Goal: Information Seeking & Learning: Learn about a topic

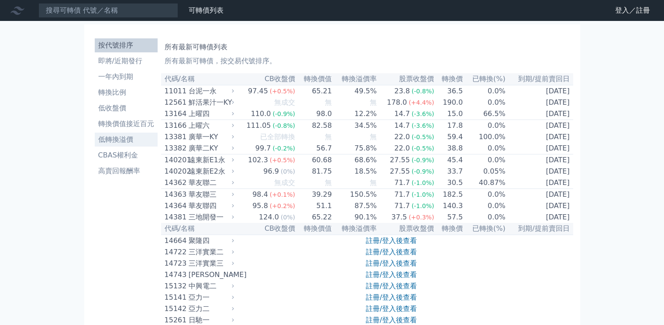
click at [119, 135] on li "低轉換溢價" at bounding box center [126, 139] width 63 height 10
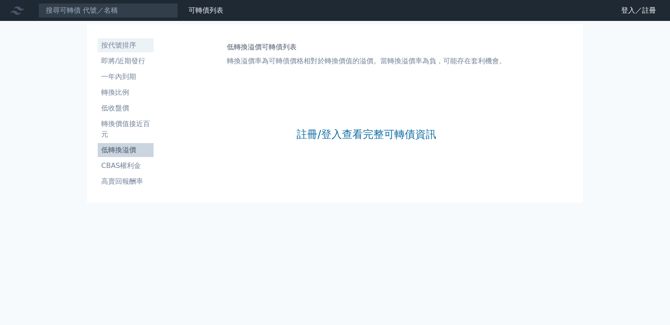
click at [140, 48] on li "按代號排序" at bounding box center [126, 45] width 56 height 10
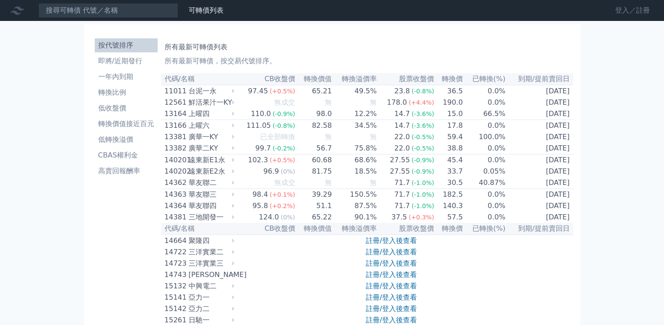
click at [618, 10] on link "登入／註冊" at bounding box center [632, 10] width 49 height 14
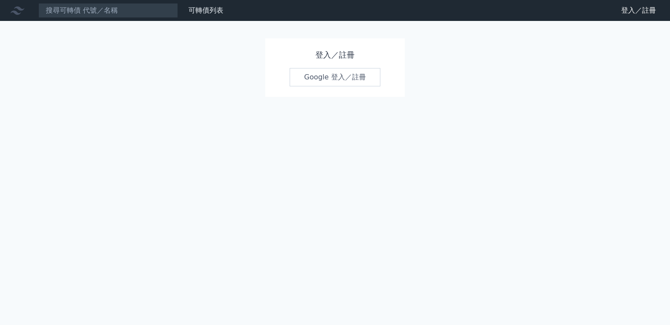
click at [361, 78] on link "Google 登入／註冊" at bounding box center [335, 77] width 91 height 18
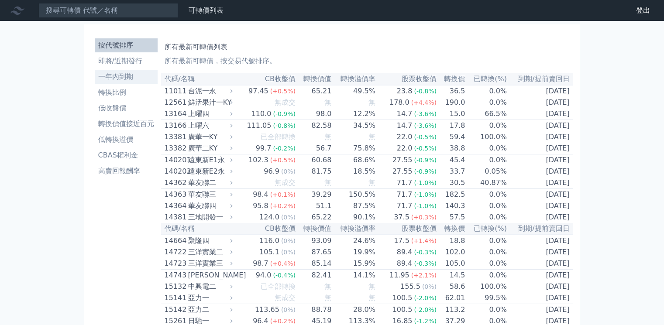
click at [123, 77] on li "一年內到期" at bounding box center [126, 77] width 63 height 10
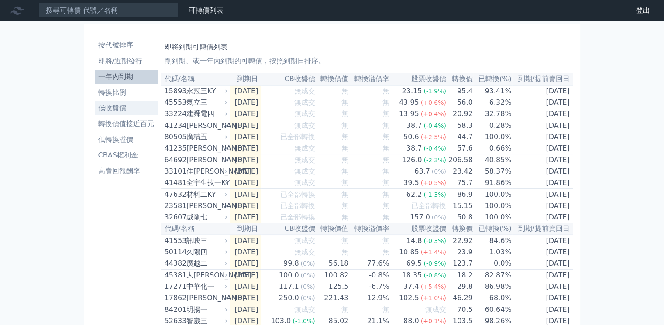
click at [132, 108] on li "低收盤價" at bounding box center [126, 108] width 63 height 10
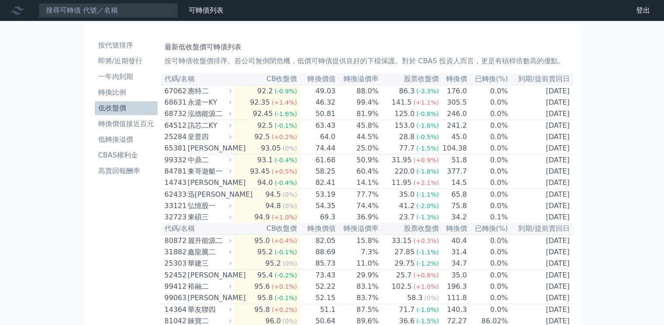
click at [281, 80] on th "CB收盤價" at bounding box center [266, 79] width 67 height 12
click at [139, 127] on li "轉換價值接近百元" at bounding box center [126, 124] width 63 height 10
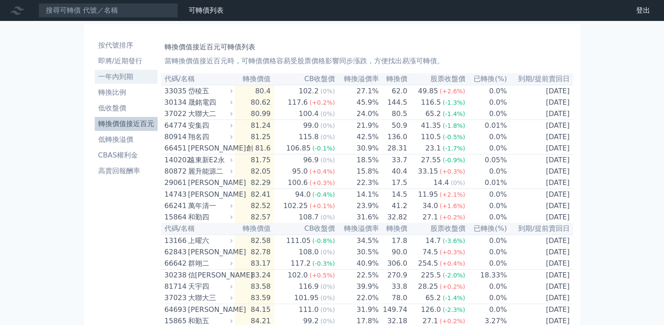
click at [137, 79] on li "一年內到期" at bounding box center [126, 77] width 63 height 10
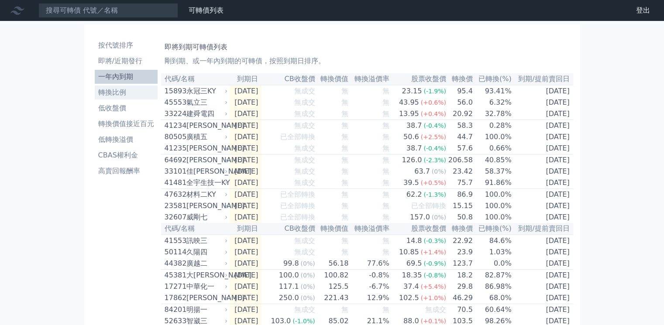
click at [136, 90] on li "轉換比例" at bounding box center [126, 92] width 63 height 10
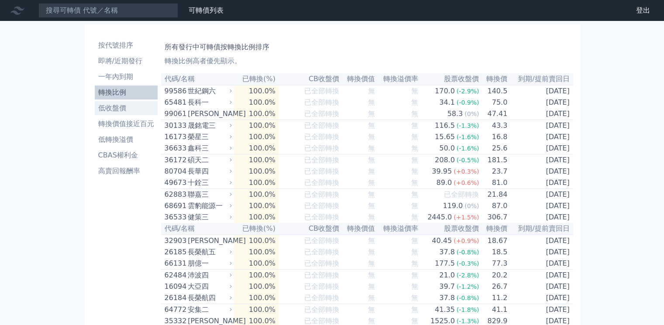
click at [137, 104] on li "低收盤價" at bounding box center [126, 108] width 63 height 10
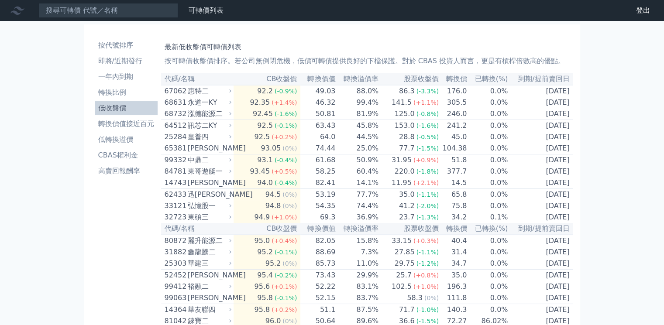
scroll to position [44, 0]
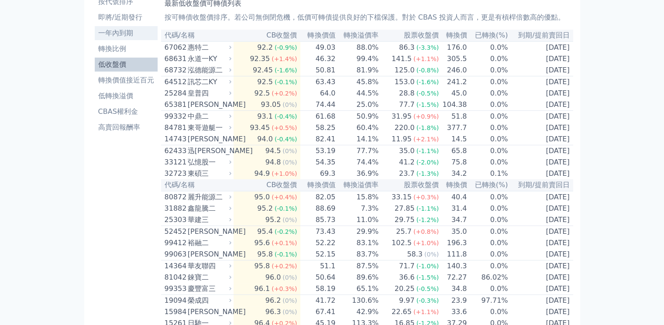
click at [139, 36] on li "一年內到期" at bounding box center [126, 33] width 63 height 10
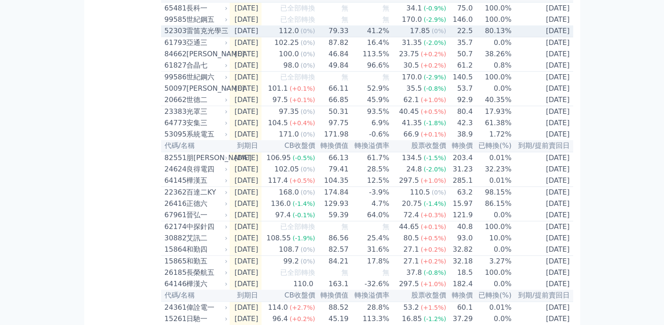
scroll to position [1135, 0]
